Goal: Task Accomplishment & Management: Use online tool/utility

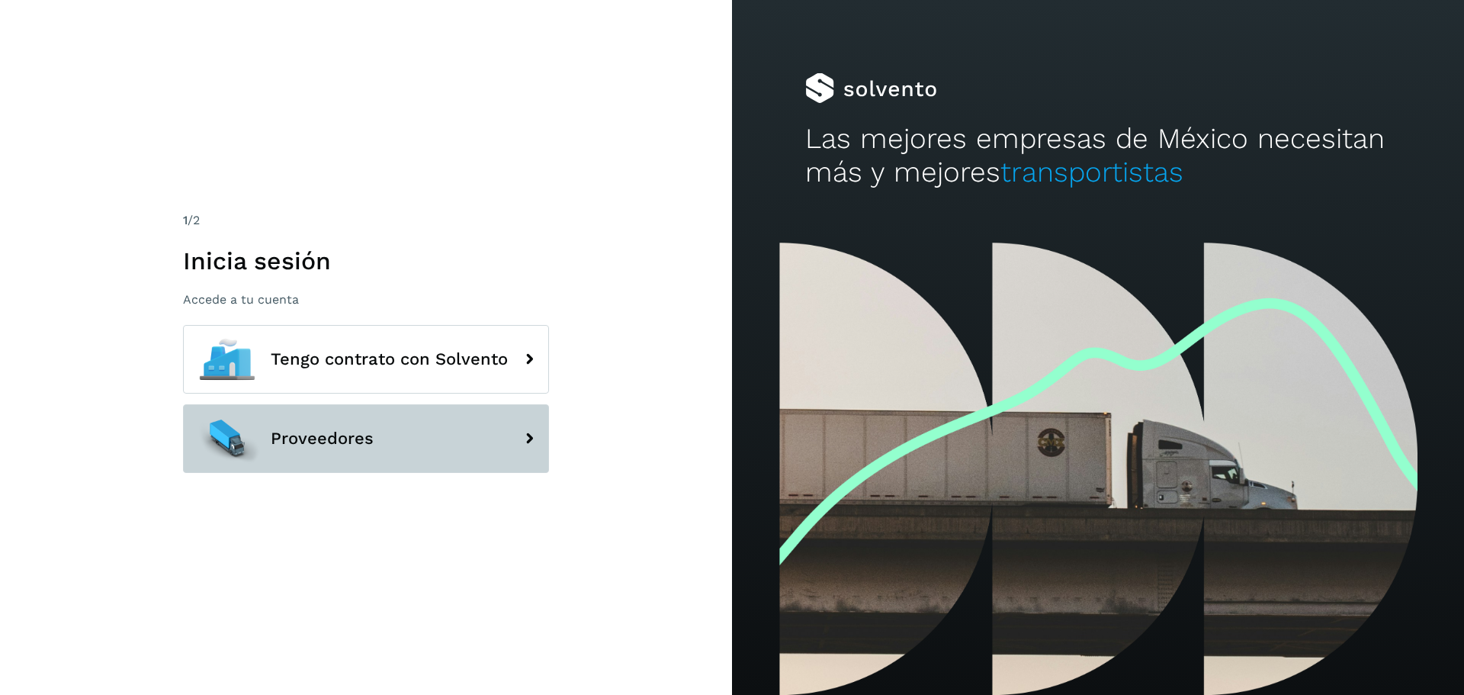
click at [382, 415] on button "Proveedores" at bounding box center [366, 438] width 366 height 69
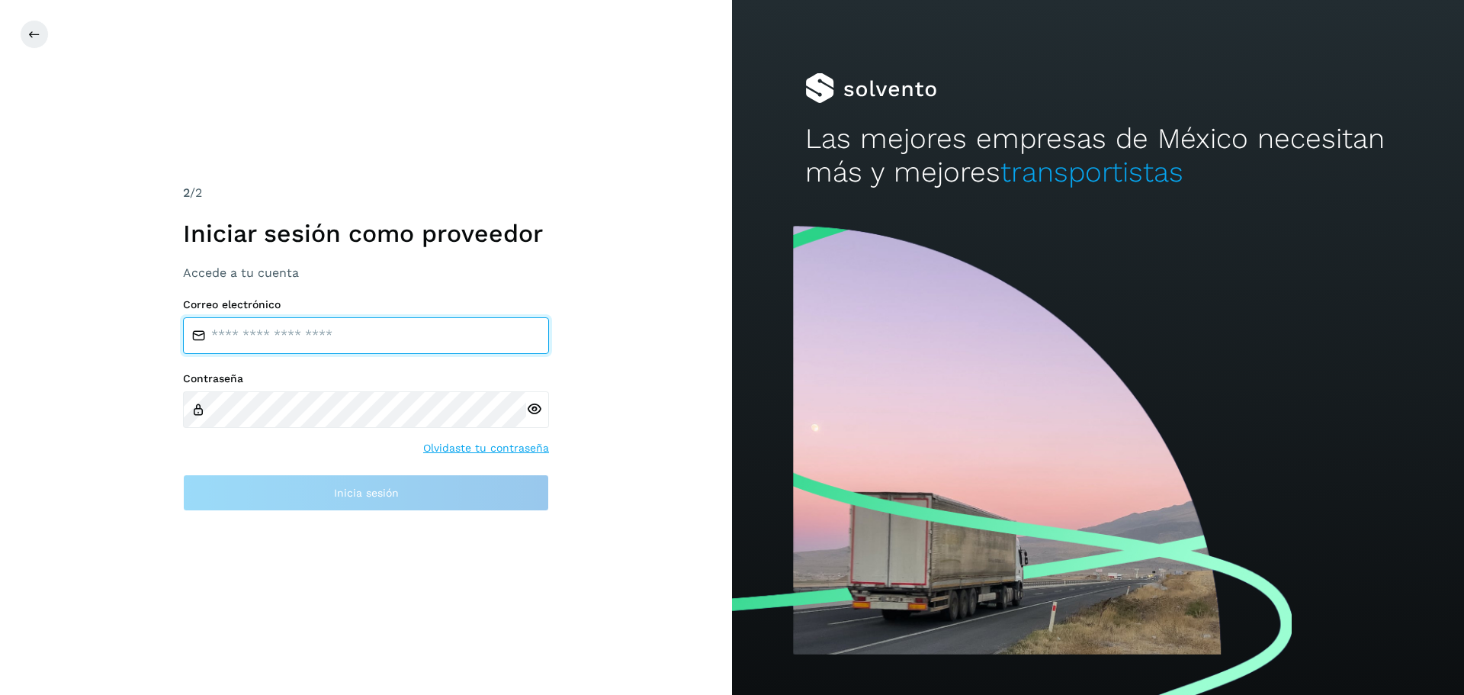
type input "**********"
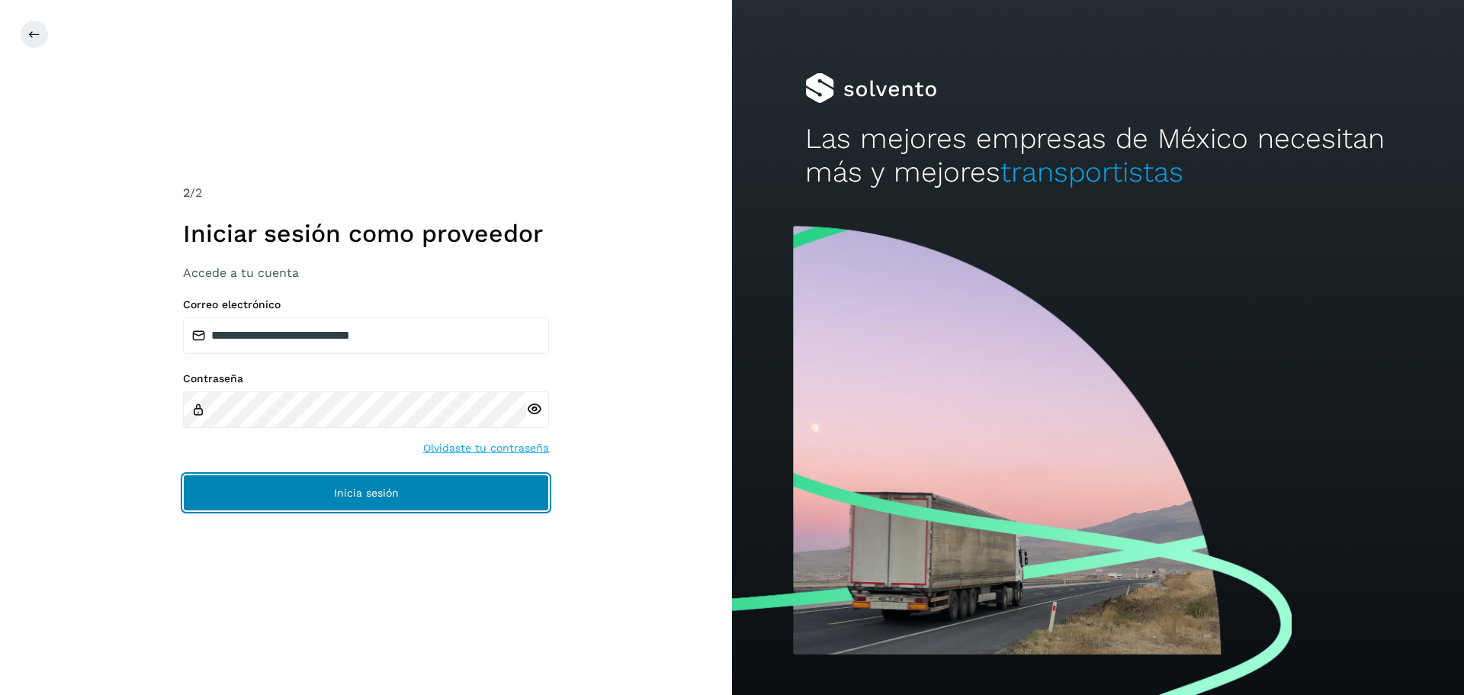
click at [420, 497] on button "Inicia sesión" at bounding box center [366, 492] width 366 height 37
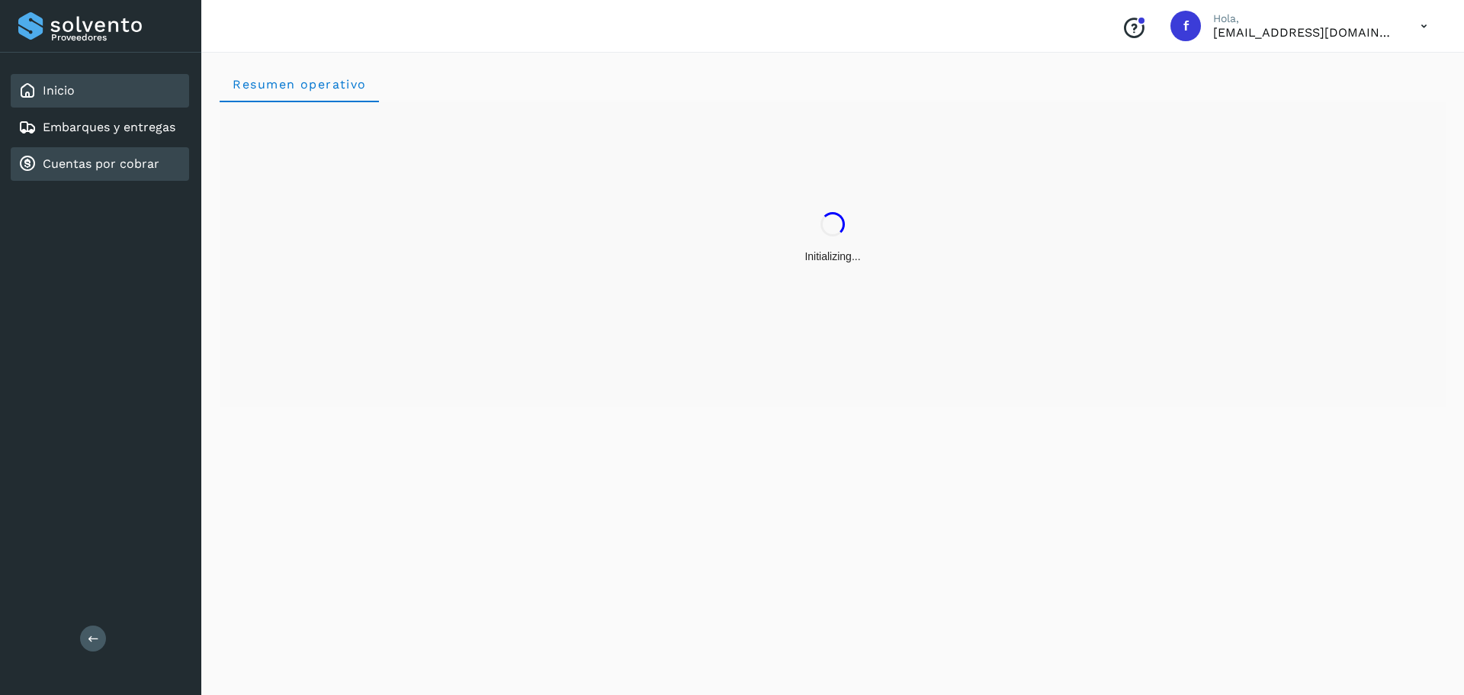
click at [152, 159] on link "Cuentas por cobrar" at bounding box center [101, 163] width 117 height 14
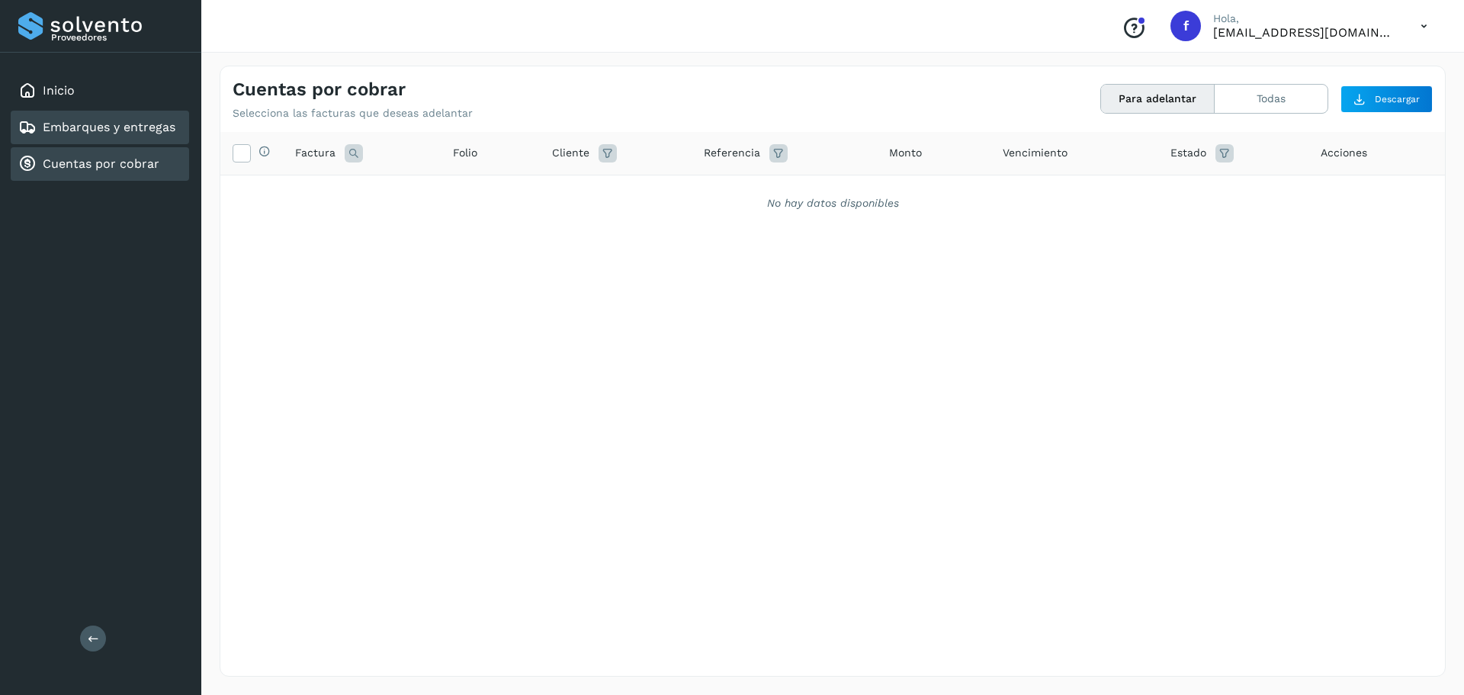
click at [143, 130] on link "Embarques y entregas" at bounding box center [109, 127] width 133 height 14
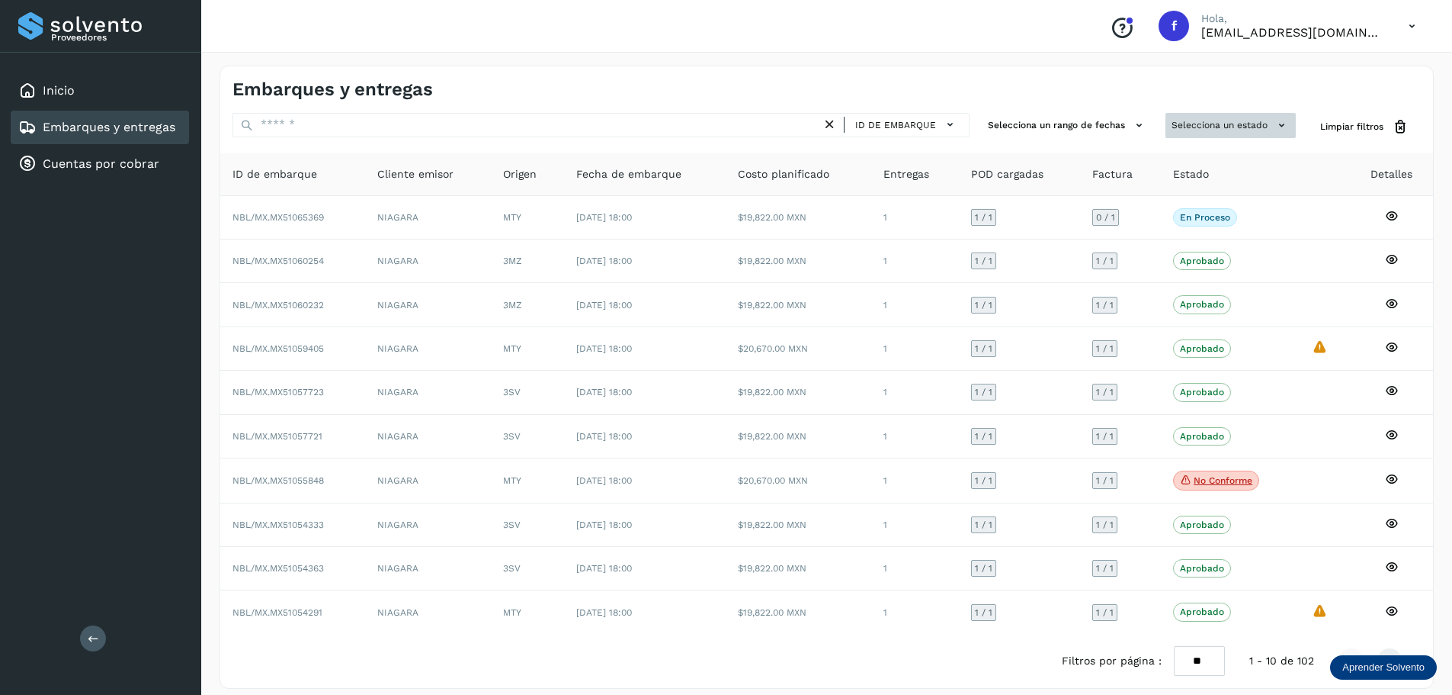
click at [1202, 133] on button "Selecciona un estado" at bounding box center [1231, 125] width 130 height 25
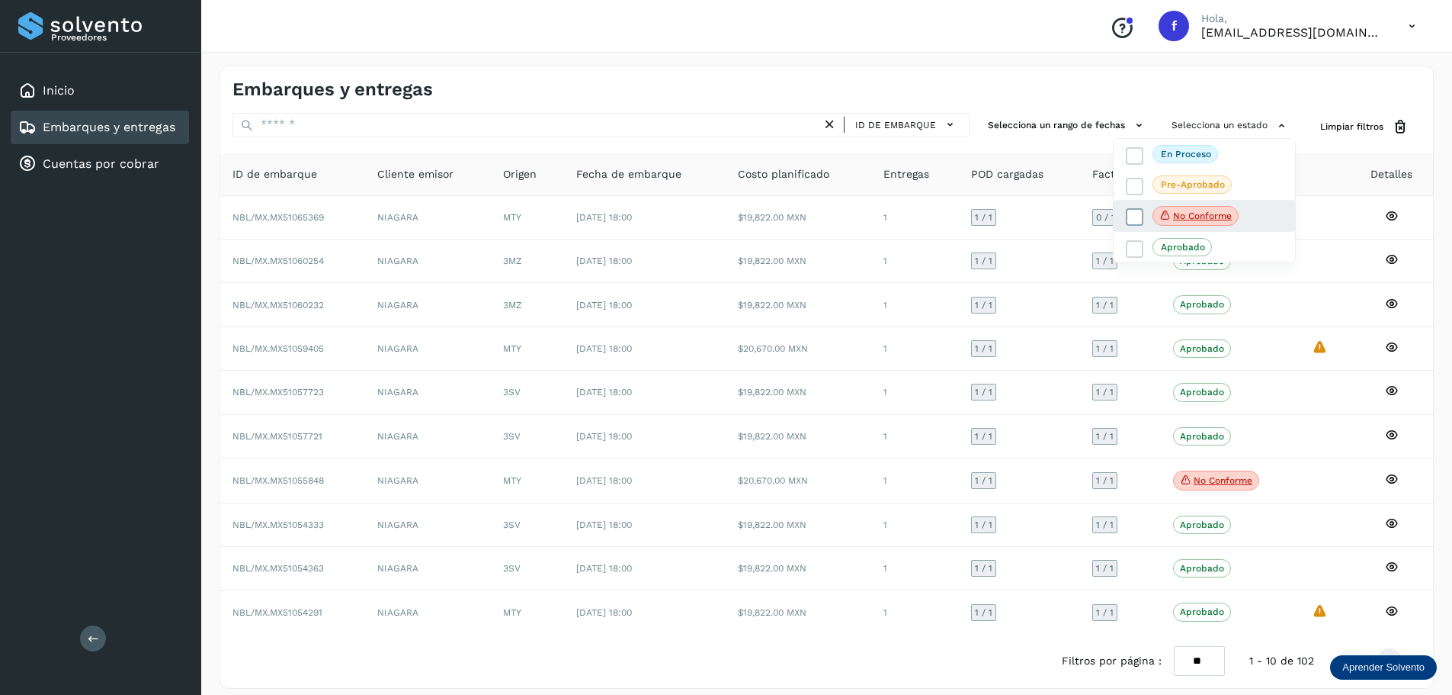
click at [1186, 211] on p "No conforme" at bounding box center [1202, 215] width 59 height 11
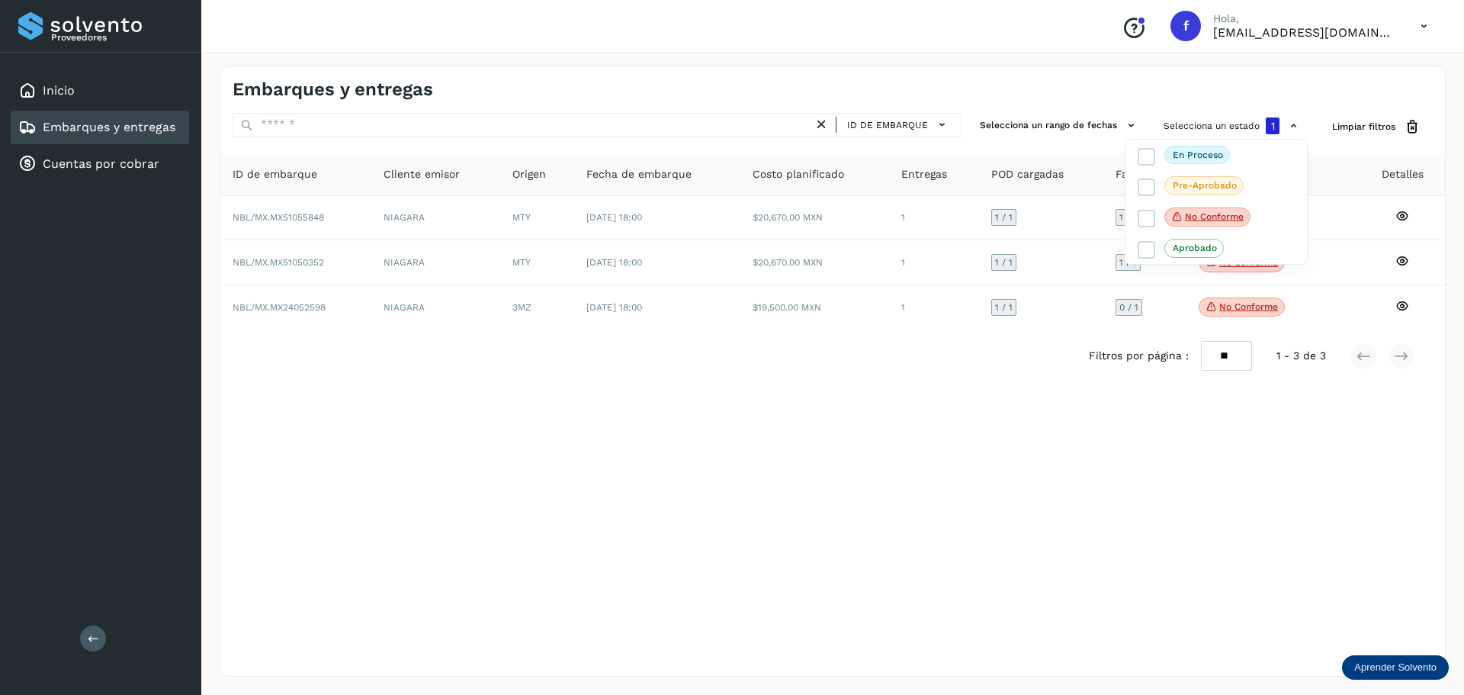
click at [912, 367] on div at bounding box center [732, 347] width 1464 height 695
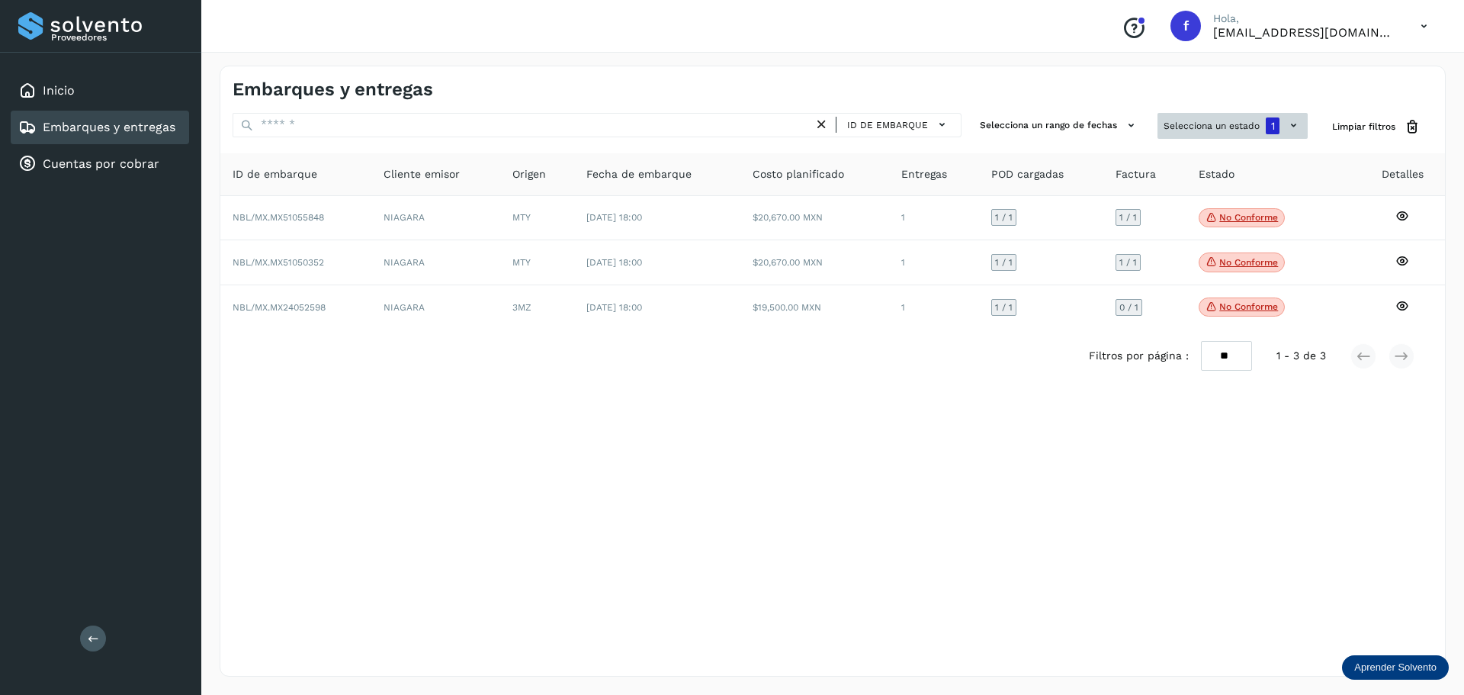
click at [1215, 121] on button "Selecciona un estado 1" at bounding box center [1232, 126] width 150 height 26
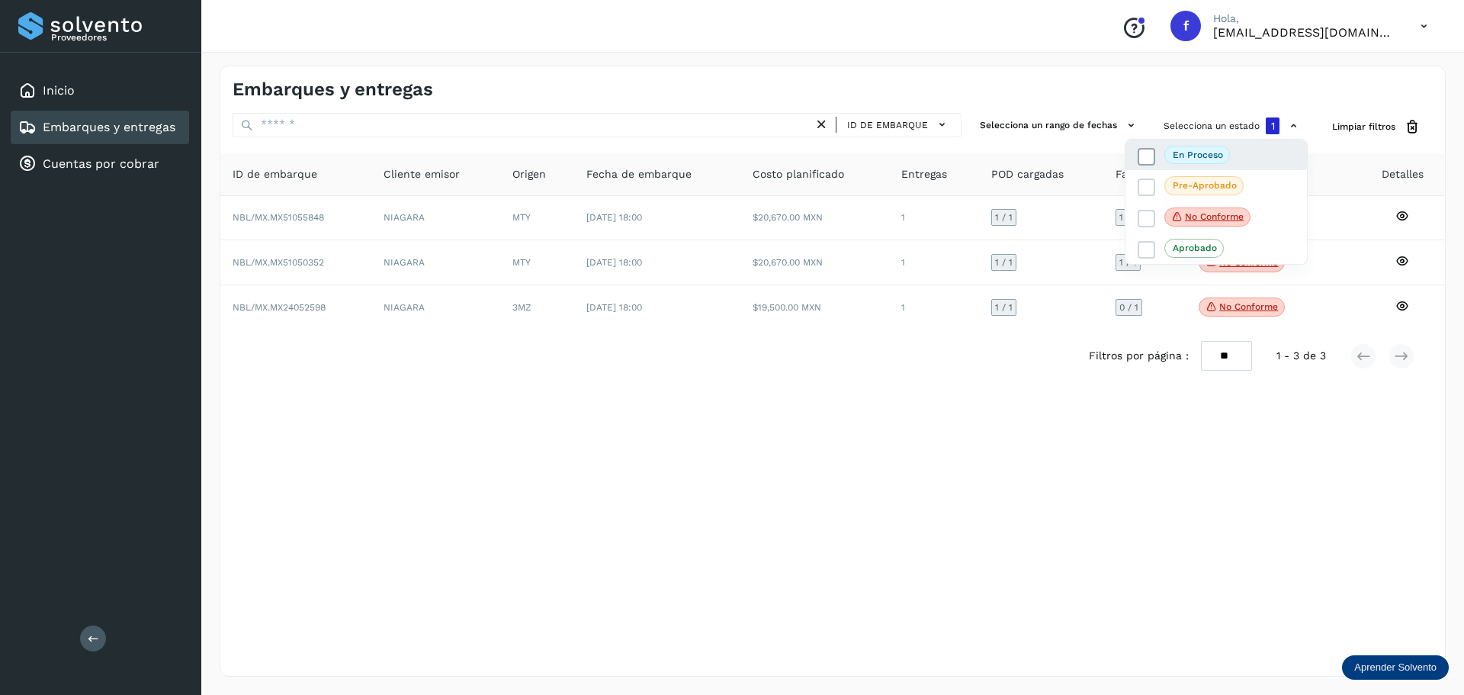
click at [1170, 164] on label "En proceso" at bounding box center [1184, 155] width 92 height 18
